Goal: Navigation & Orientation: Find specific page/section

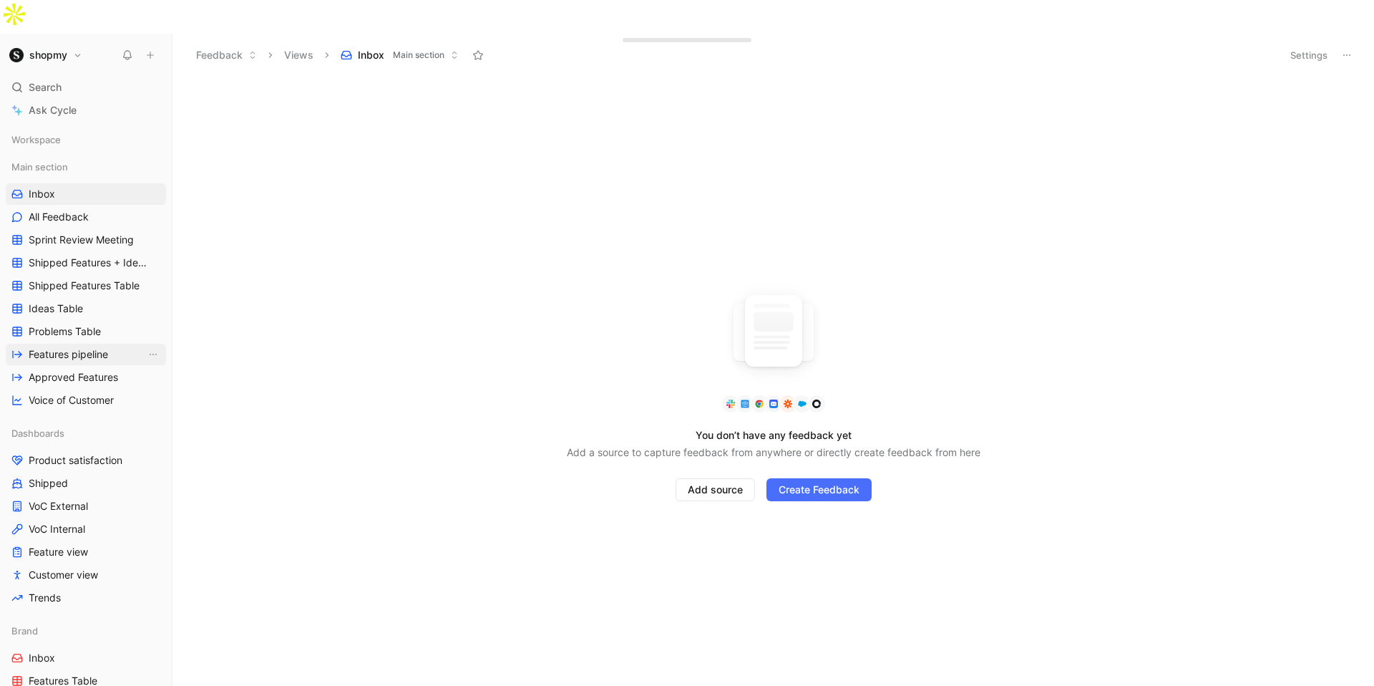
click at [94, 347] on span "Features pipeline" at bounding box center [68, 354] width 79 height 14
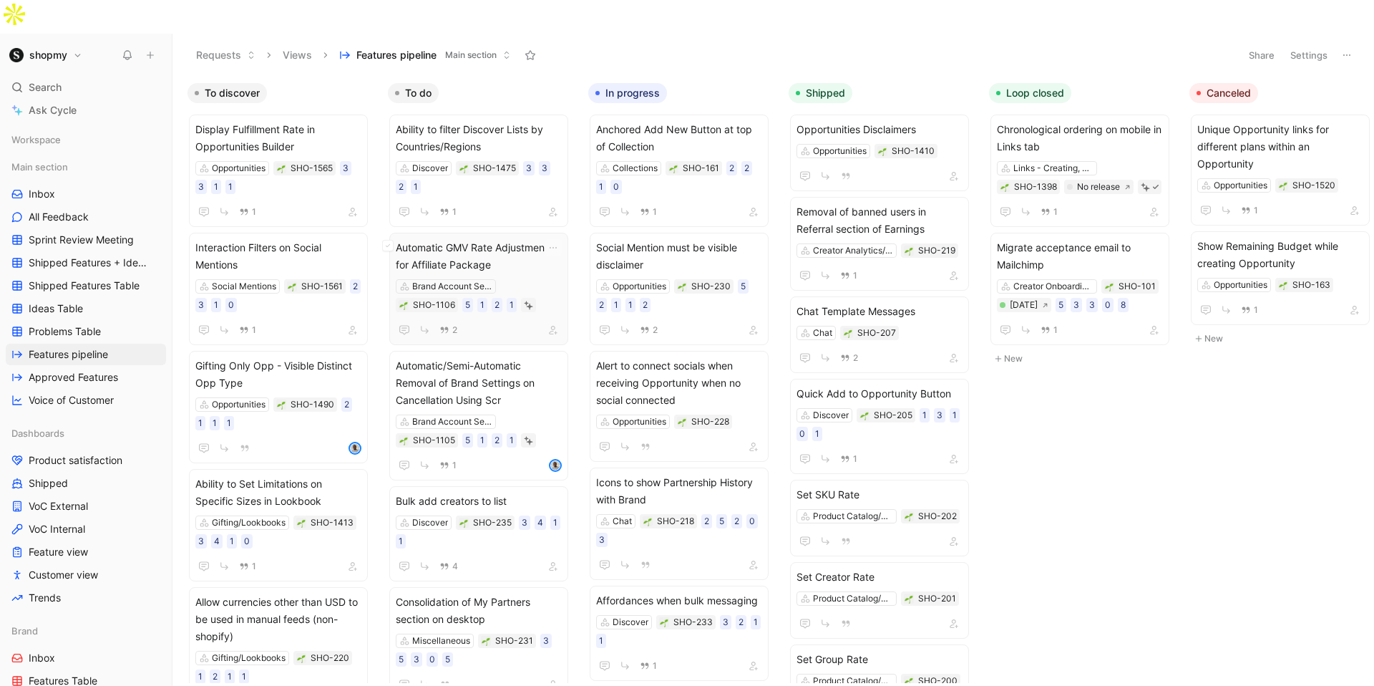
scroll to position [0, 424]
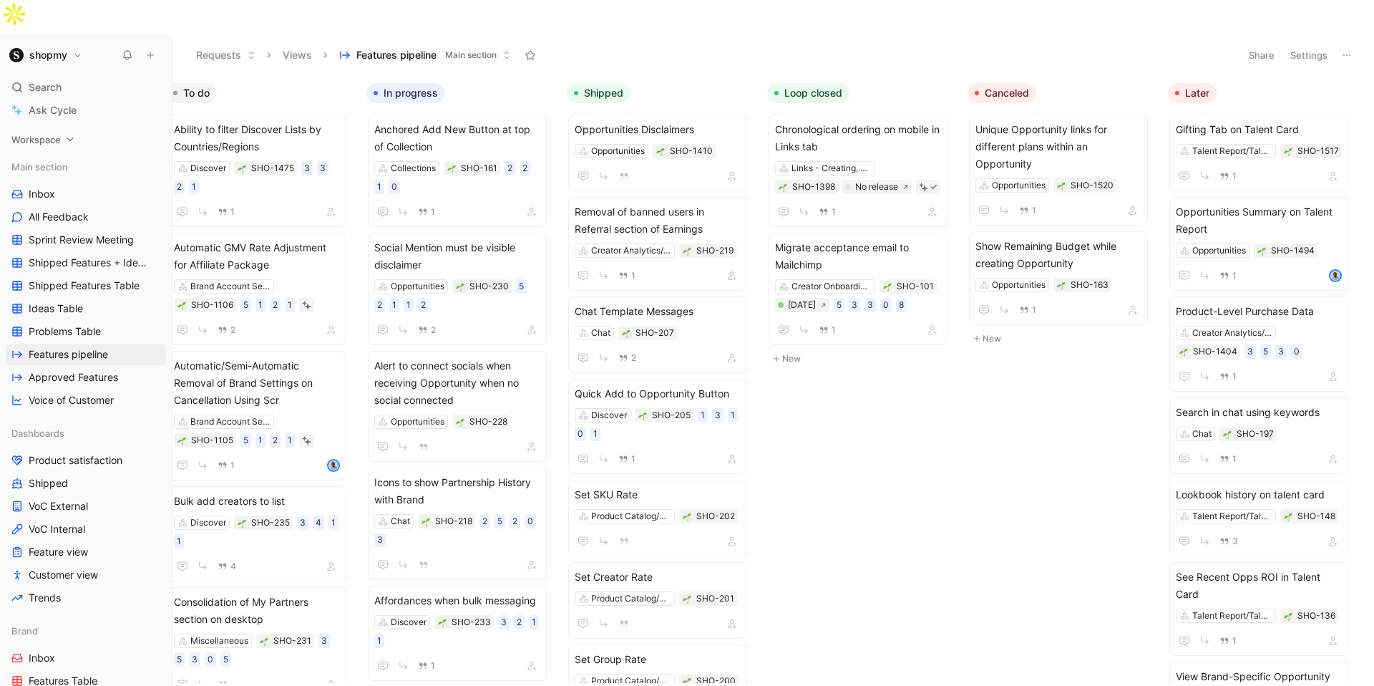
click at [57, 132] on span "Workspace" at bounding box center [35, 139] width 49 height 14
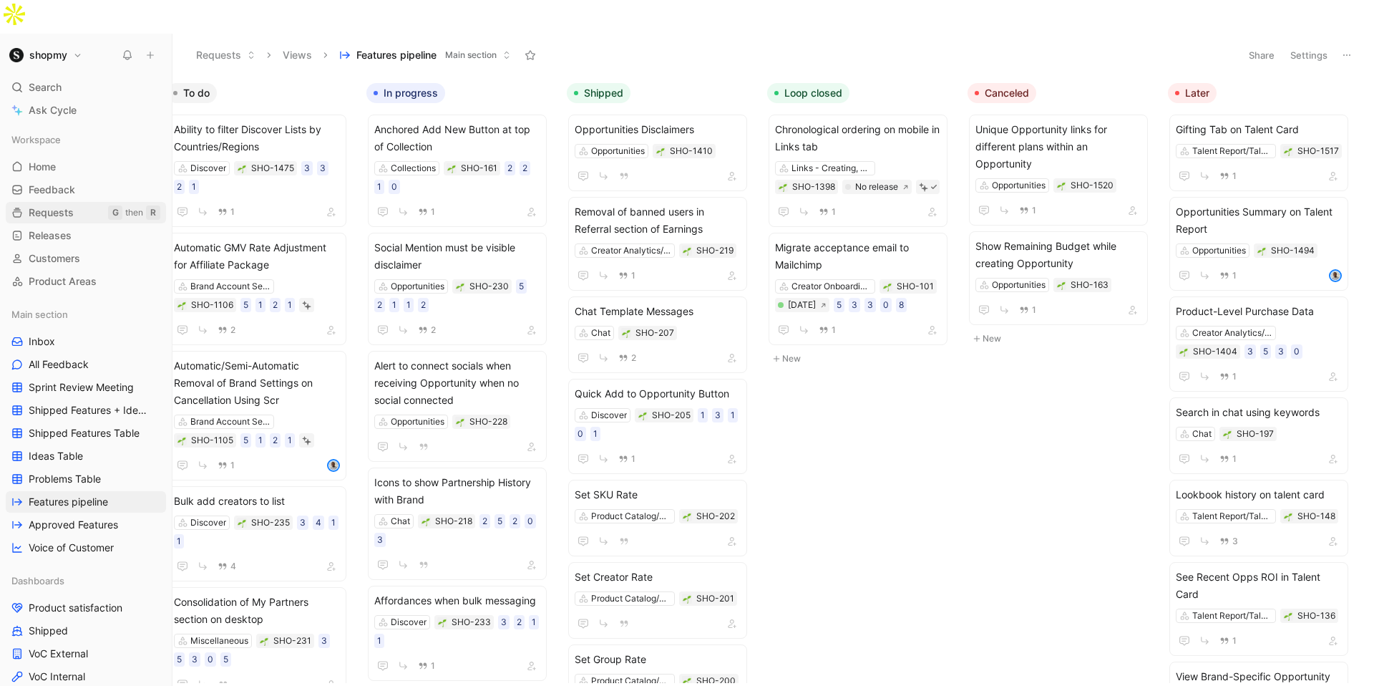
click at [57, 205] on span "Requests" at bounding box center [51, 212] width 45 height 14
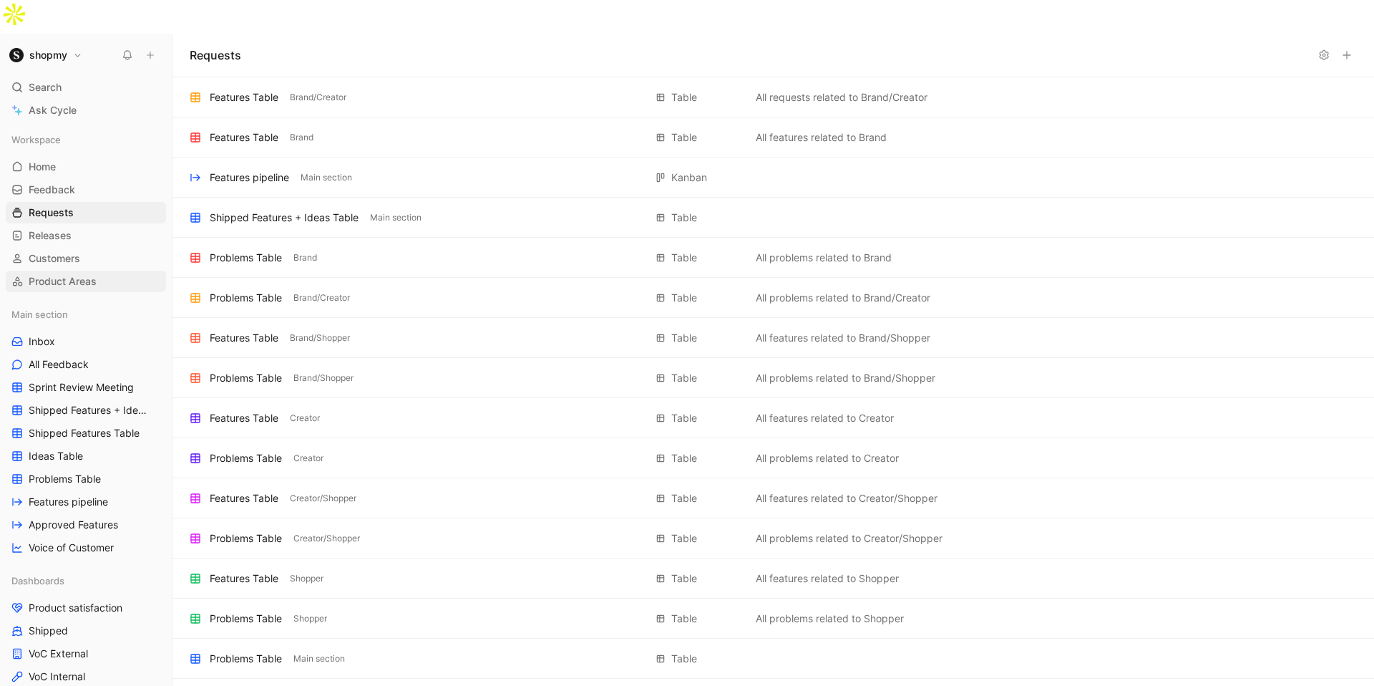
click at [72, 274] on span "Product Areas" at bounding box center [63, 281] width 68 height 14
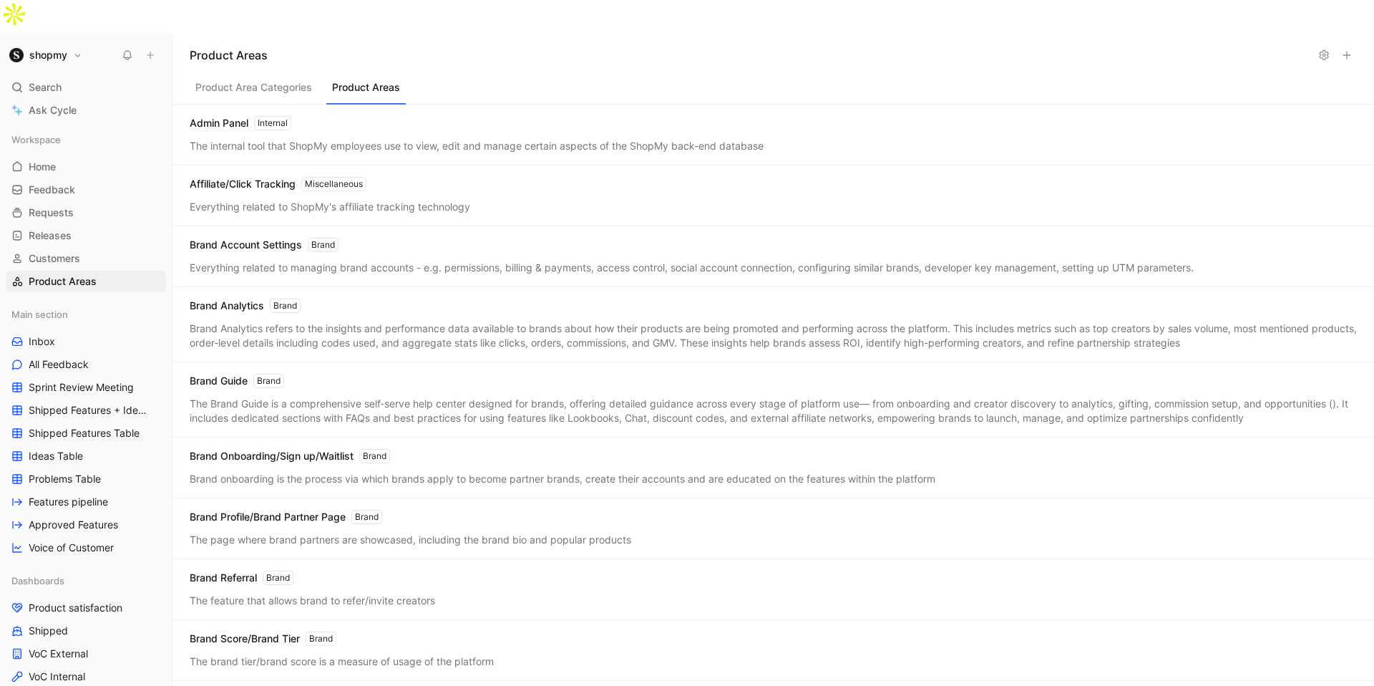
click at [344, 77] on button "Product Areas" at bounding box center [365, 90] width 79 height 27
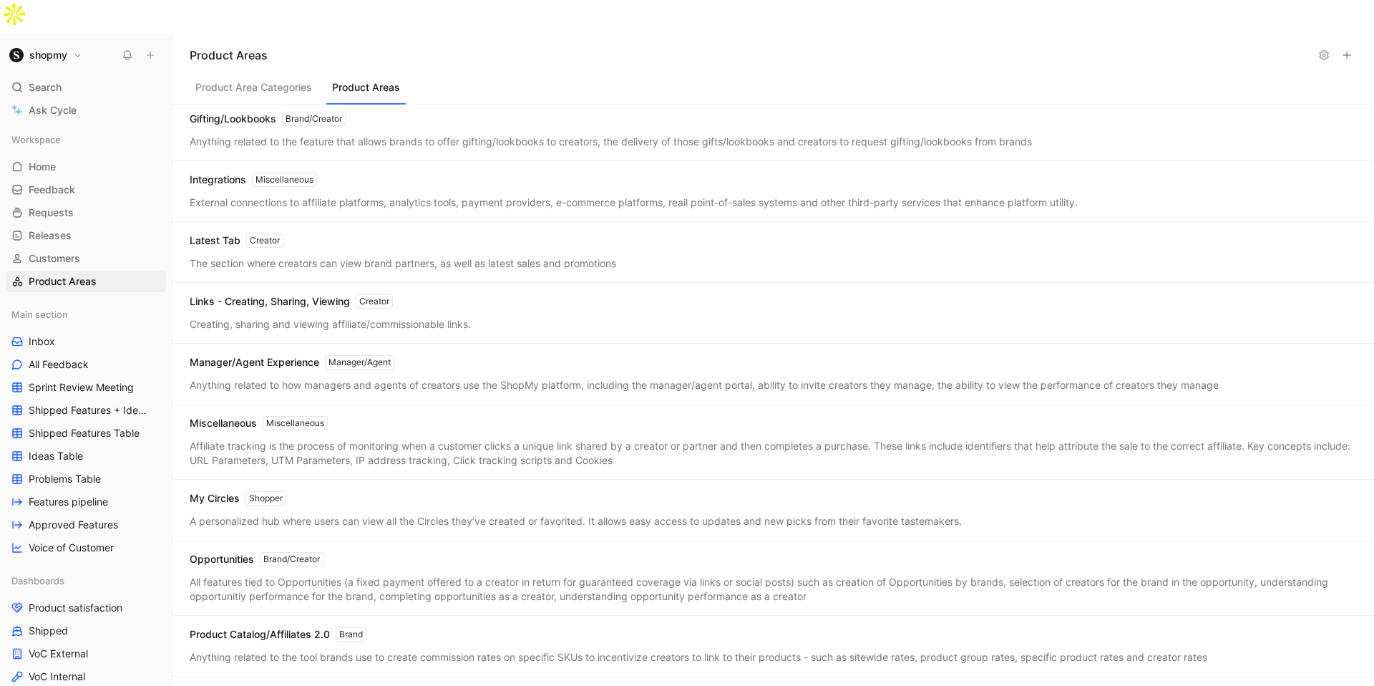
scroll to position [2164, 0]
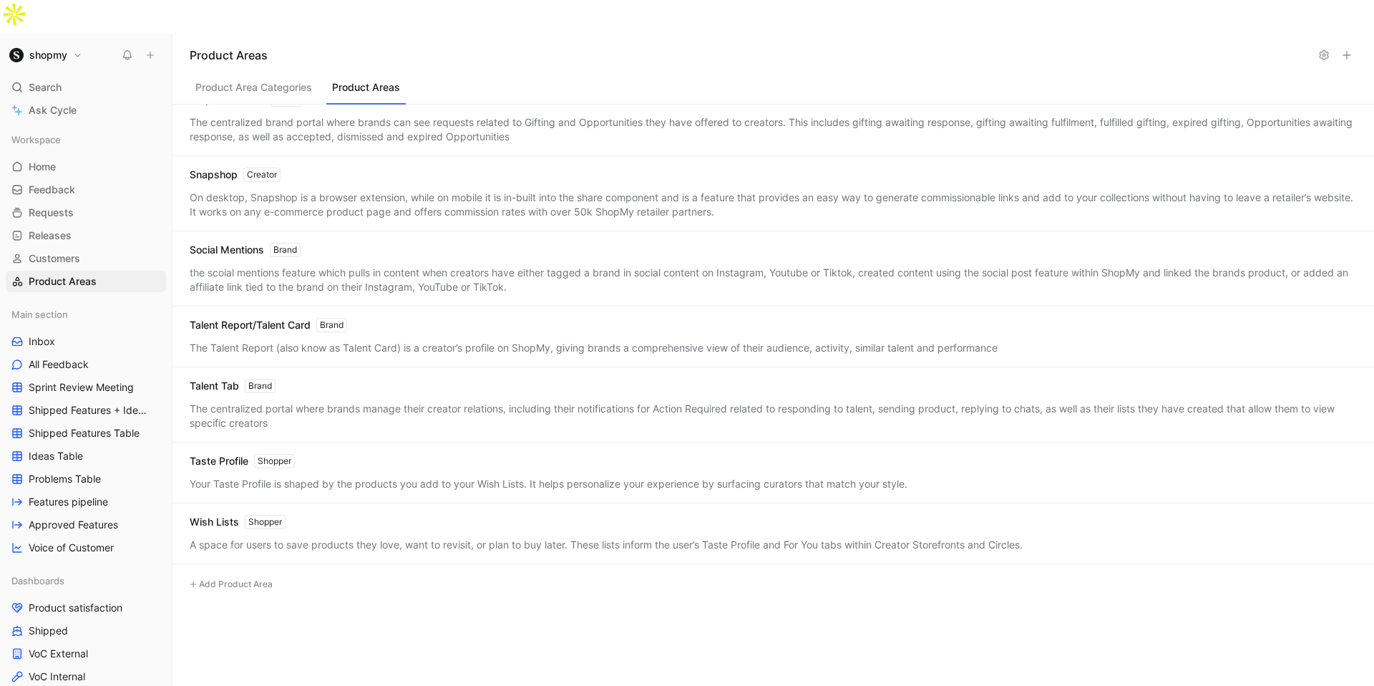
click at [262, 306] on div "Talent Report/Talent Card Brand The Talent Report (also know as Talent Card) is…" at bounding box center [773, 336] width 1202 height 61
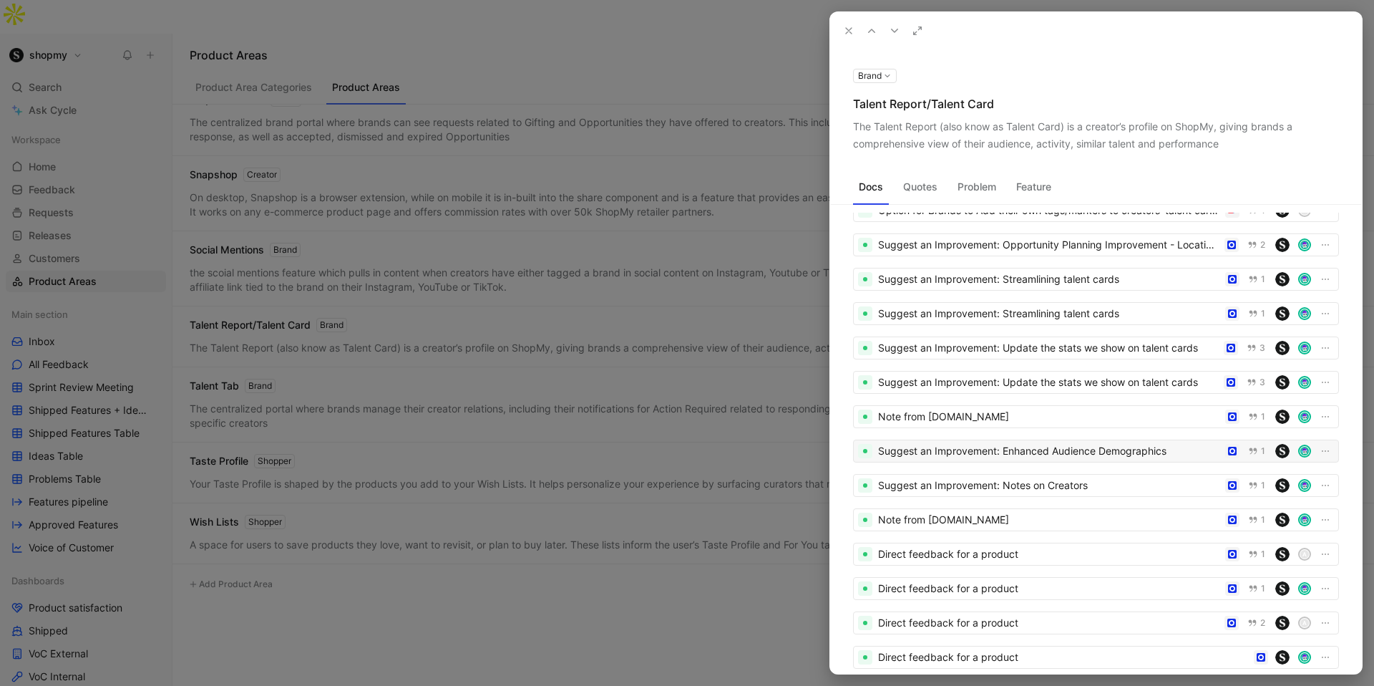
scroll to position [122, 0]
click at [930, 190] on button "Quotes" at bounding box center [921, 186] width 46 height 23
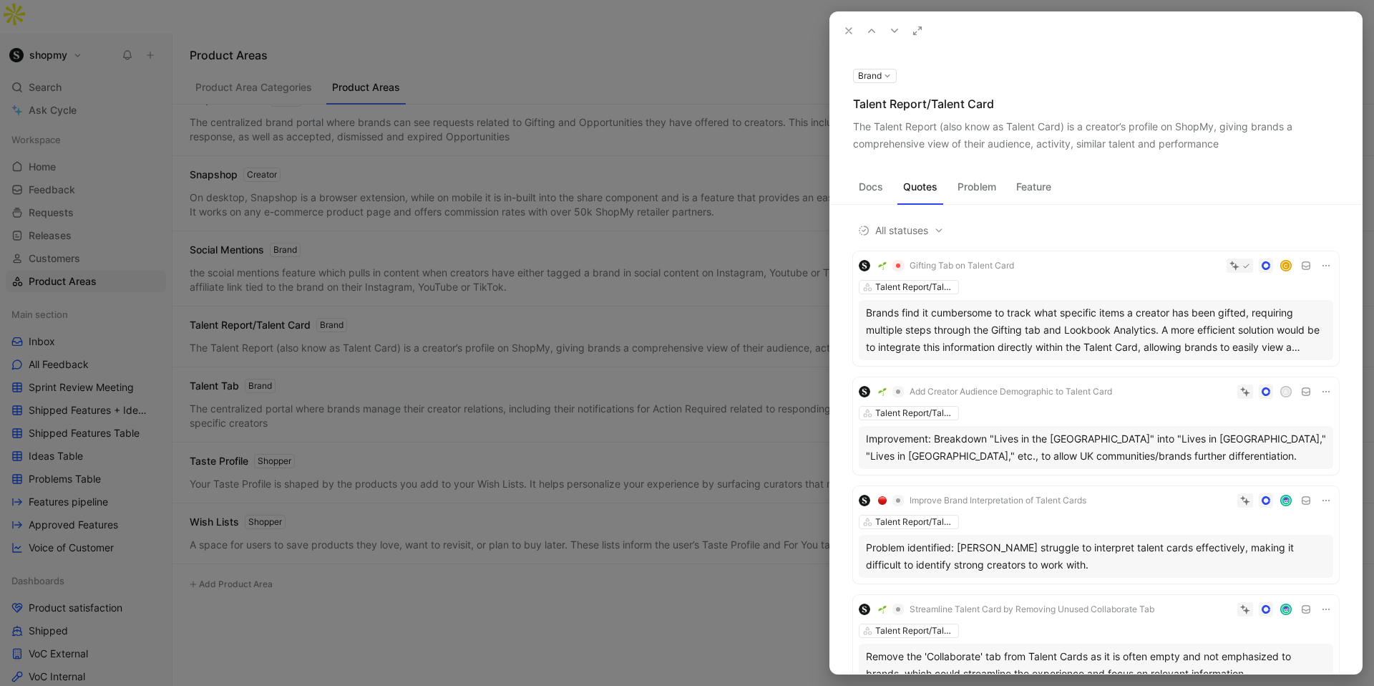
click at [1037, 185] on button "Feature" at bounding box center [1034, 186] width 47 height 23
